Goal: Task Accomplishment & Management: Use online tool/utility

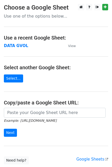
click at [8, 45] on strong "DATA GVOL" at bounding box center [16, 45] width 24 height 5
drag, startPoint x: 0, startPoint y: 0, endPoint x: 8, endPoint y: 45, distance: 45.9
click at [8, 45] on strong "DATA GVOL" at bounding box center [16, 45] width 24 height 5
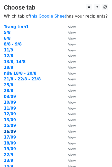
scroll to position [82, 0]
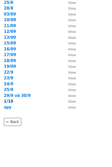
click at [7, 100] on strong "1/10" at bounding box center [9, 101] width 10 height 5
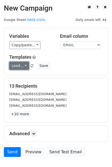
click at [19, 64] on link "Load..." at bounding box center [19, 66] width 20 height 8
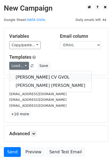
click at [29, 75] on link "TIẾP NHẬN CV GVOL" at bounding box center [51, 77] width 82 height 8
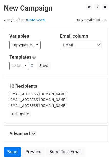
scroll to position [10, 0]
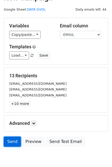
click at [11, 141] on link "Send" at bounding box center [12, 141] width 17 height 10
